Goal: Find specific page/section: Find specific page/section

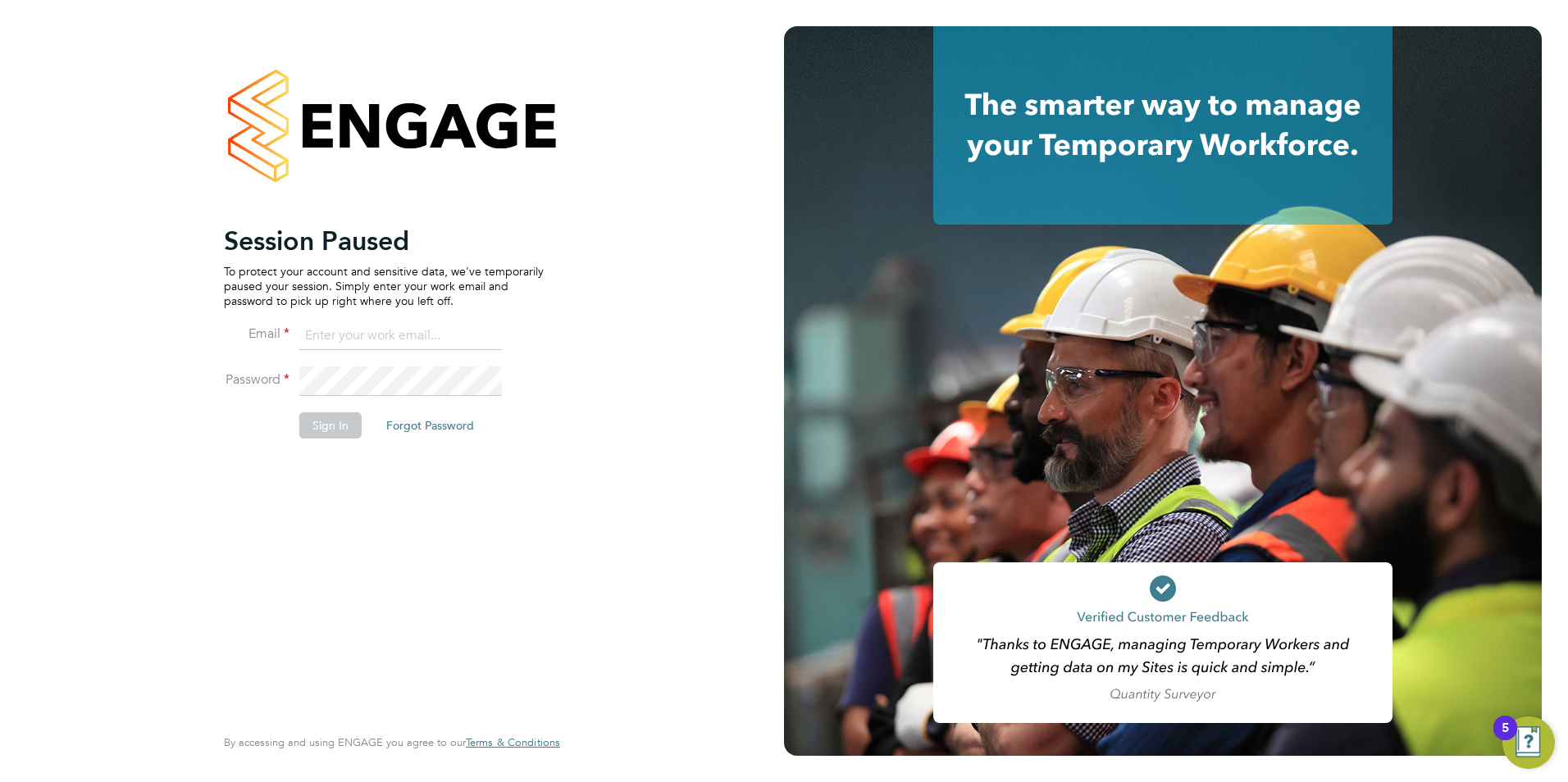
type input "jo@tglsearch.com"
click at [328, 429] on button "Sign In" at bounding box center [330, 425] width 62 height 26
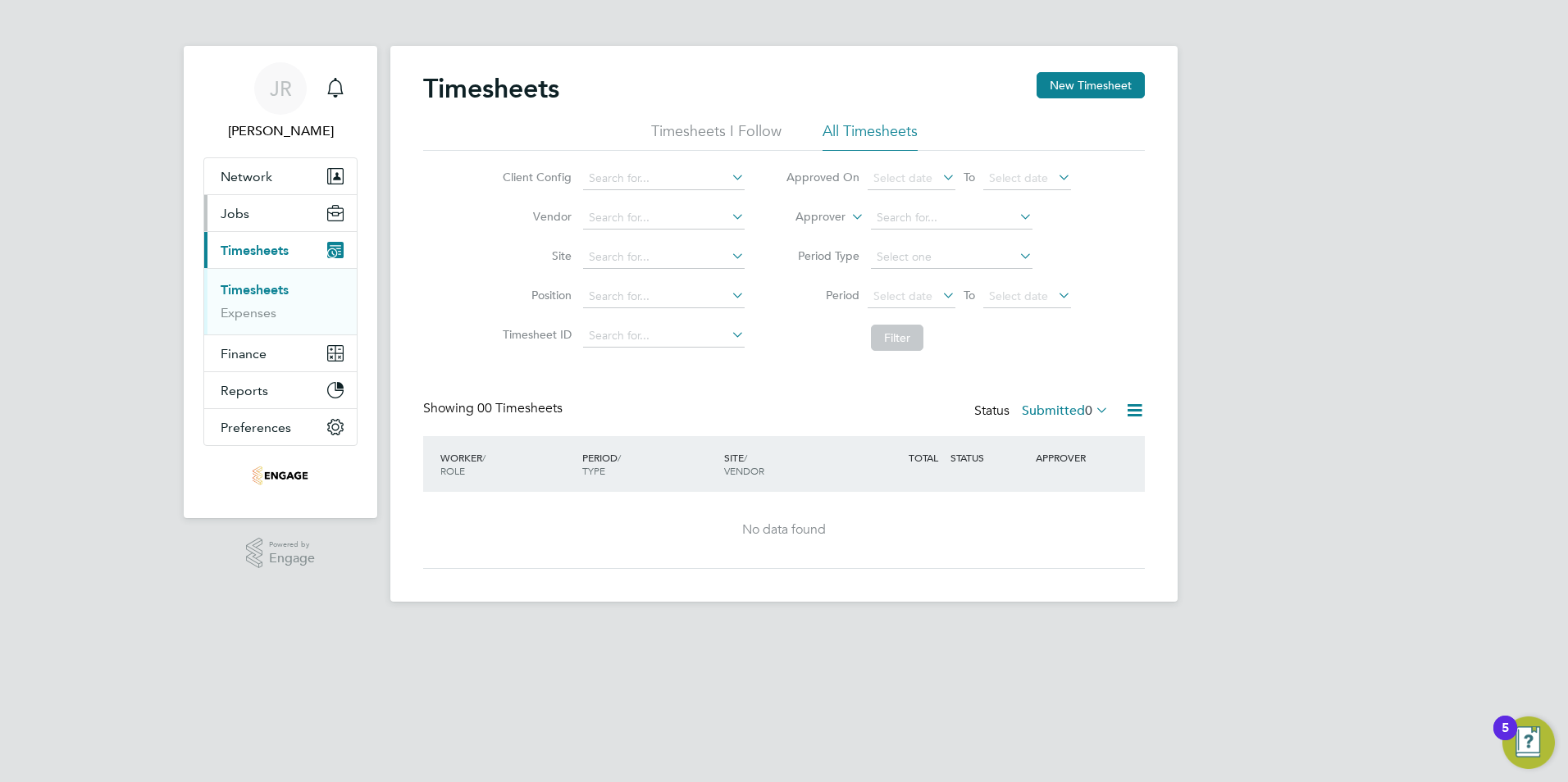
click at [260, 208] on button "Jobs" at bounding box center [280, 213] width 153 height 36
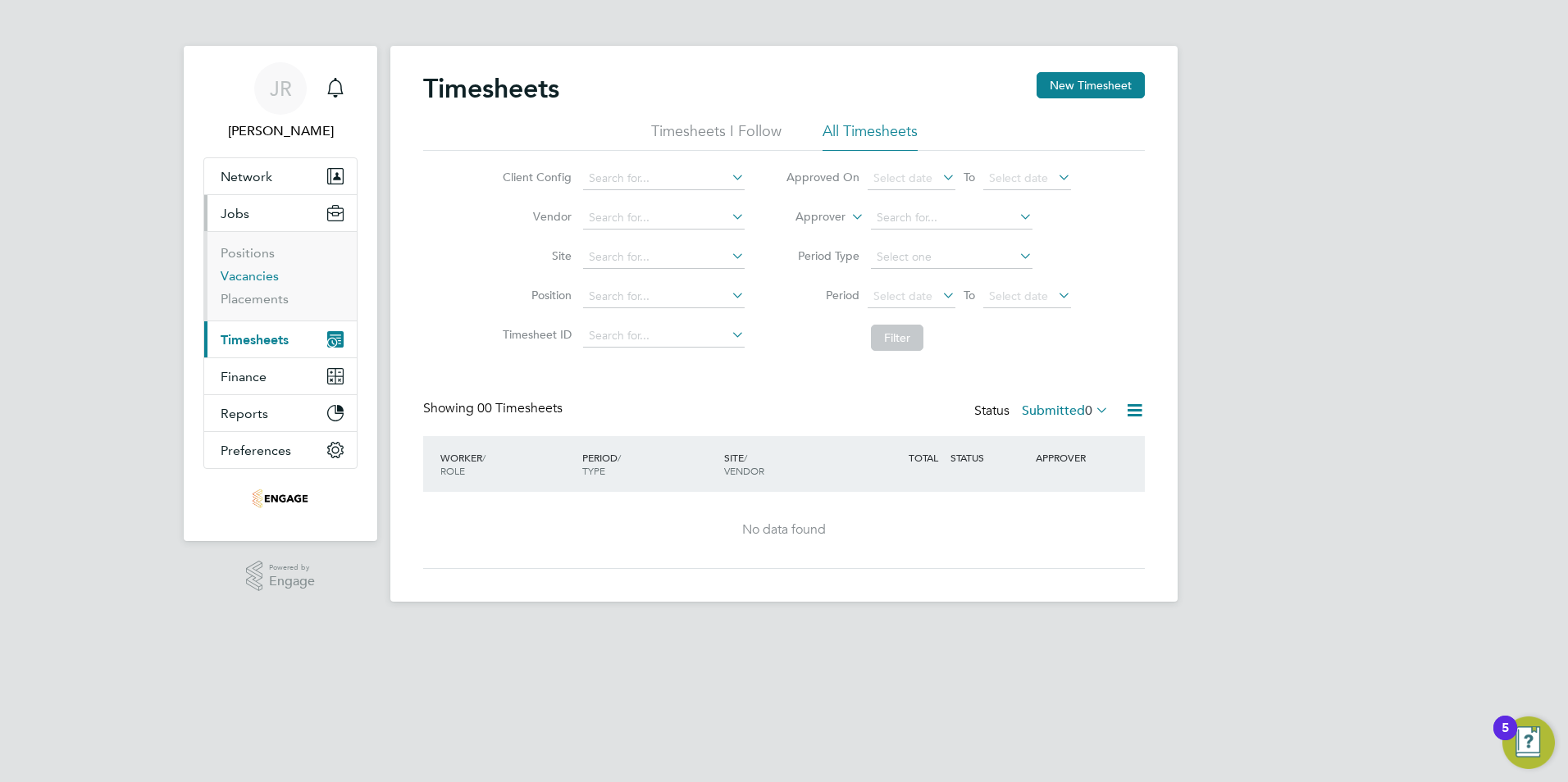
click at [242, 276] on link "Vacancies" at bounding box center [250, 276] width 58 height 15
